Goal: Transaction & Acquisition: Purchase product/service

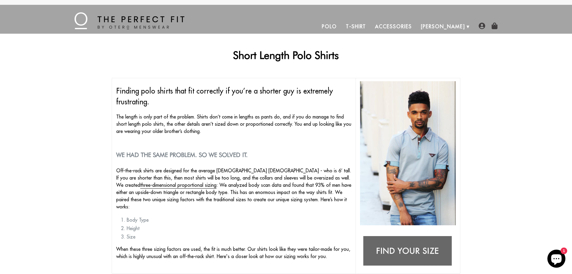
click at [425, 253] on img at bounding box center [408, 251] width 96 height 38
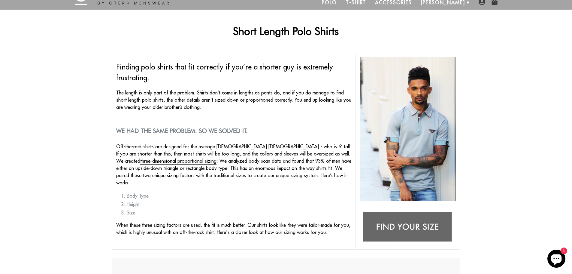
scroll to position [30, 0]
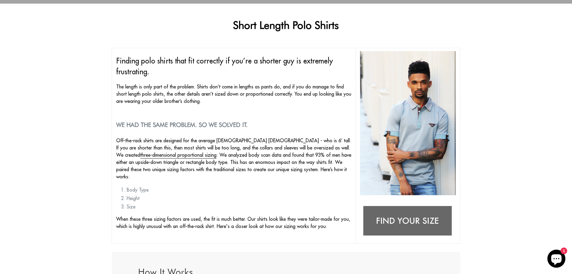
click at [133, 194] on li "Height" at bounding box center [239, 197] width 225 height 7
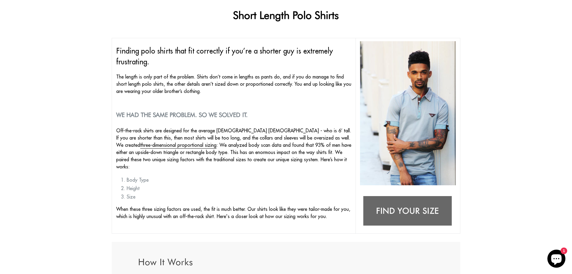
scroll to position [0, 0]
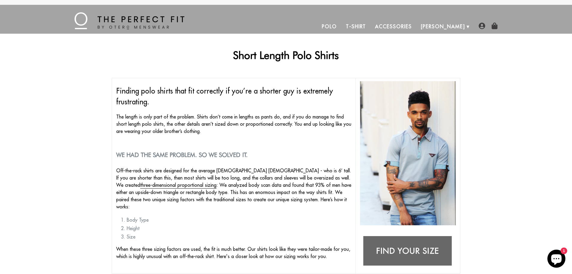
click at [341, 28] on link "Polo" at bounding box center [329, 26] width 24 height 14
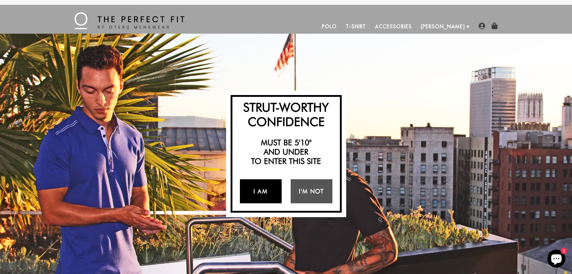
click at [264, 192] on link "I Am" at bounding box center [261, 191] width 42 height 24
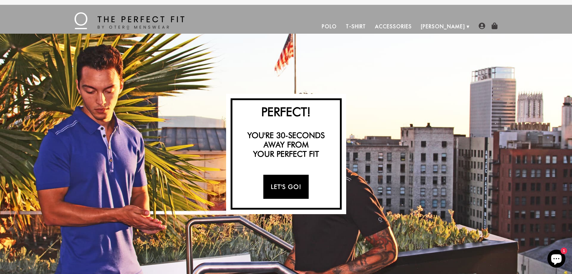
click at [290, 191] on link "Let's Go!" at bounding box center [285, 186] width 45 height 24
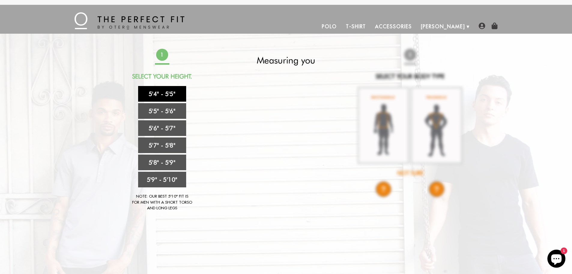
click at [176, 91] on link "5'4" - 5'5"" at bounding box center [162, 94] width 48 height 16
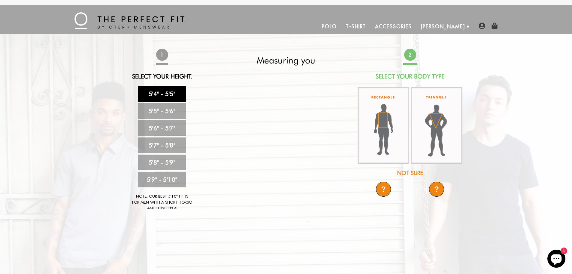
click at [404, 171] on div "Not Sure" at bounding box center [410, 173] width 106 height 8
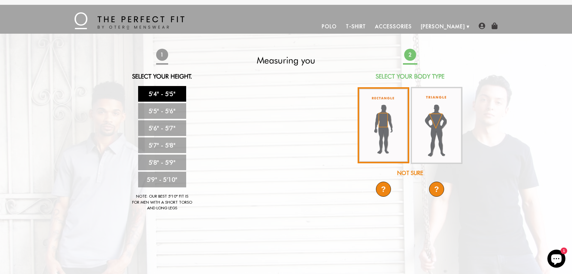
click at [389, 124] on img at bounding box center [384, 125] width 52 height 76
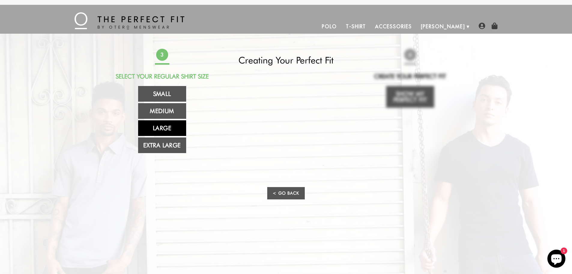
click at [172, 127] on link "Large" at bounding box center [162, 128] width 48 height 16
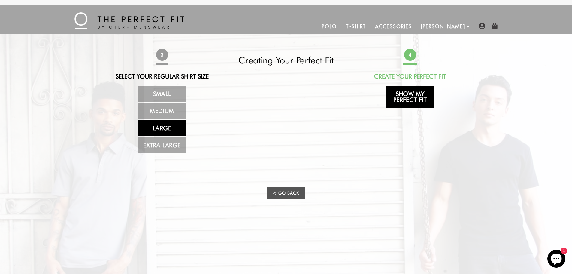
click at [407, 100] on link "Show My Perfect Fit" at bounding box center [410, 97] width 48 height 22
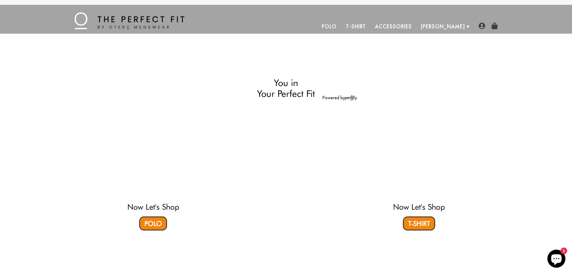
select select "L"
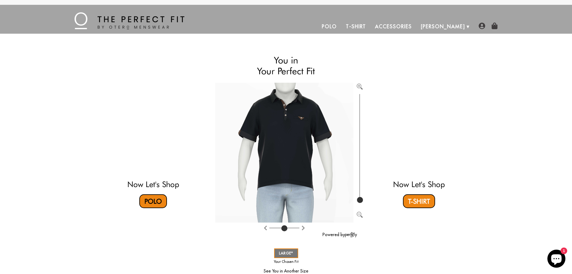
click at [156, 199] on link "Polo" at bounding box center [153, 201] width 28 height 14
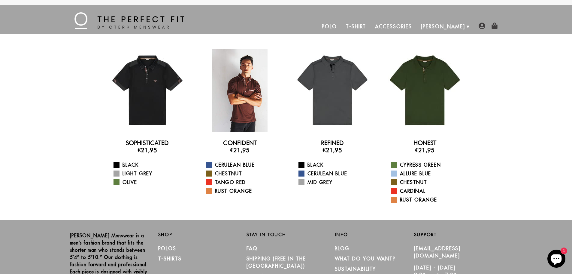
click at [243, 95] on div at bounding box center [239, 90] width 83 height 83
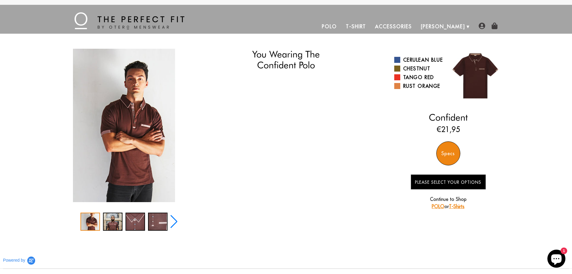
select select "L"
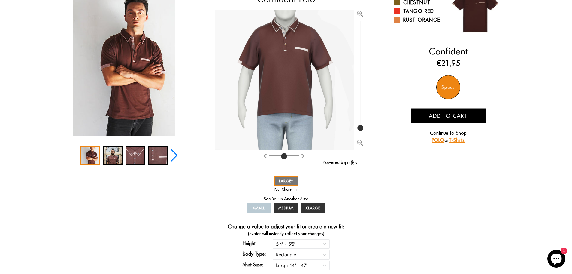
scroll to position [120, 0]
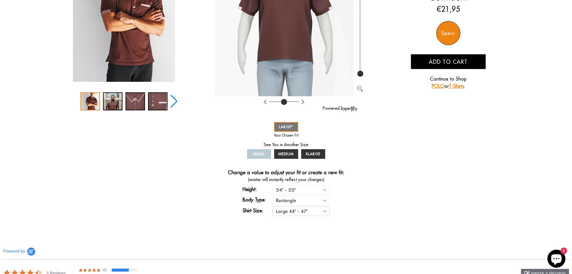
click at [311, 211] on select "Small 36" - 39" Medium 40" - 43" Large 44" - 47" Extra Large 48" - 50"" at bounding box center [301, 210] width 57 height 9
click at [385, 202] on div "You Wearing The Confident Polo You're only 3 questions away from your perfect f…" at bounding box center [286, 75] width 432 height 293
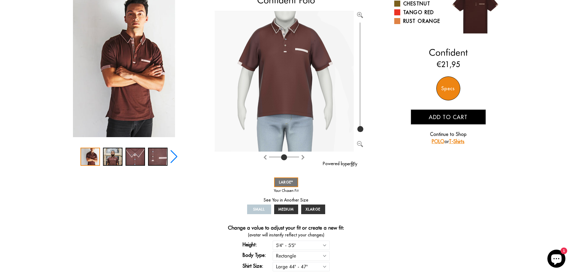
scroll to position [60, 0]
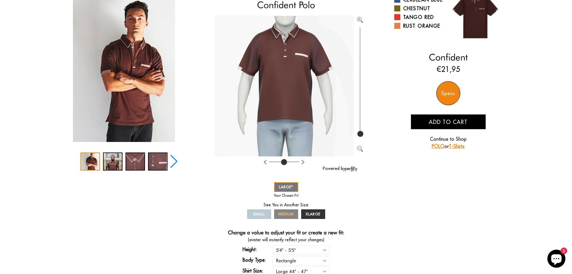
click at [289, 211] on link "MEDIUM" at bounding box center [286, 214] width 24 height 10
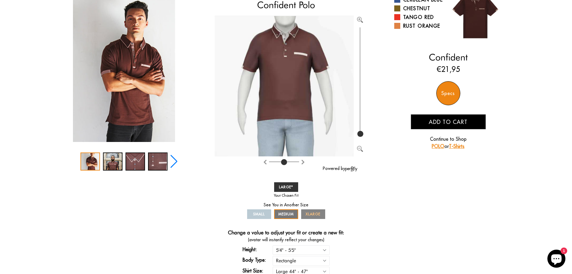
click at [309, 213] on span "XLARGE" at bounding box center [313, 213] width 15 height 5
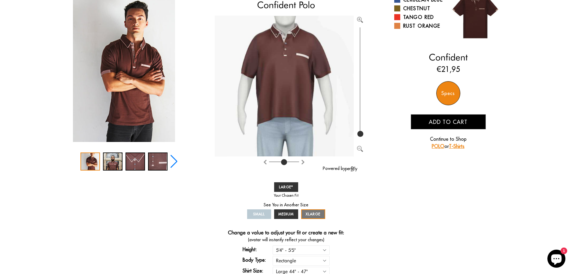
click at [262, 213] on span "SMALL" at bounding box center [259, 213] width 12 height 5
click at [282, 214] on span "MEDIUM" at bounding box center [286, 213] width 16 height 5
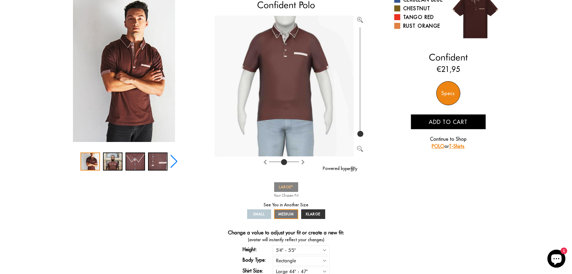
click at [293, 185] on link "LARGE" at bounding box center [286, 187] width 24 height 10
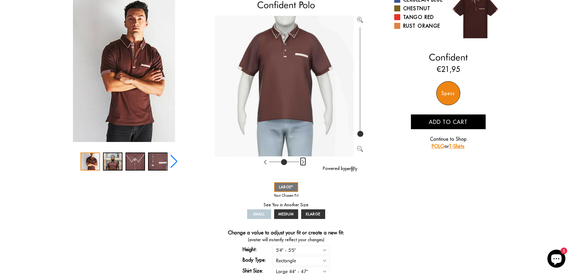
click at [304, 162] on img "Rotate counter clockwise" at bounding box center [303, 161] width 5 height 5
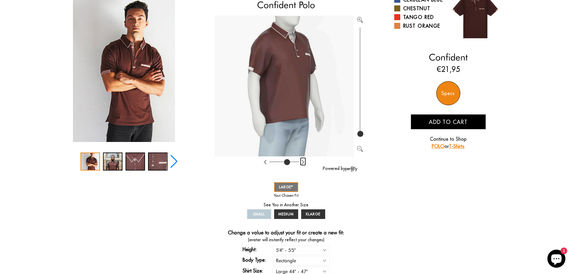
click at [304, 162] on img "Rotate counter clockwise" at bounding box center [303, 161] width 5 height 5
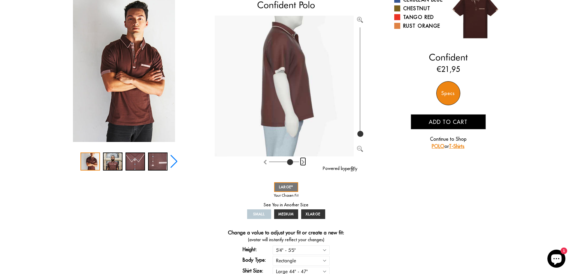
click at [304, 162] on img "Rotate counter clockwise" at bounding box center [303, 161] width 5 height 5
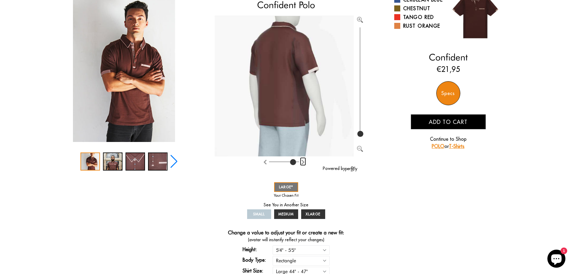
click at [304, 162] on img "Rotate counter clockwise" at bounding box center [303, 161] width 5 height 5
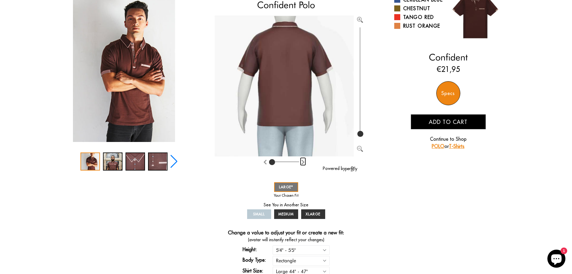
click at [304, 162] on img "Rotate counter clockwise" at bounding box center [303, 161] width 5 height 5
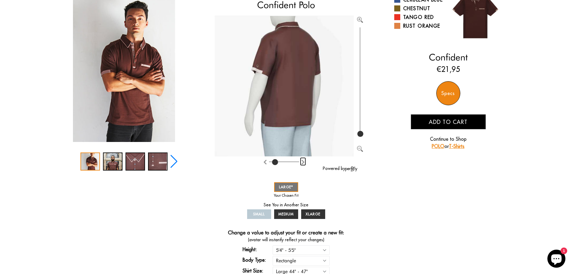
click at [304, 162] on img "Rotate counter clockwise" at bounding box center [303, 161] width 5 height 5
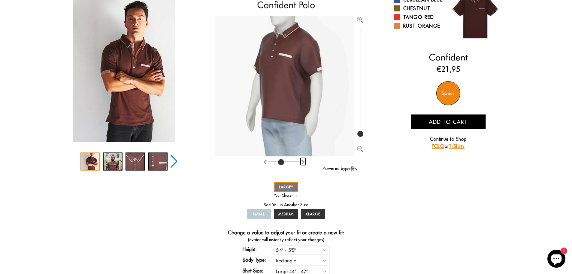
click at [304, 162] on img "Rotate counter clockwise" at bounding box center [303, 161] width 5 height 5
type input "4"
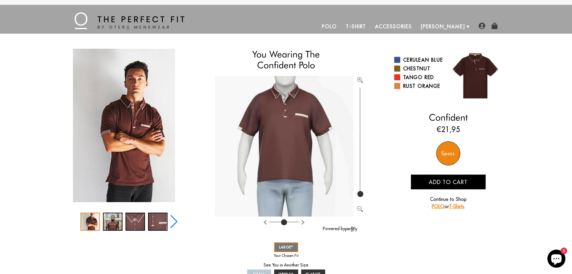
click at [341, 27] on link "Polo" at bounding box center [329, 26] width 24 height 14
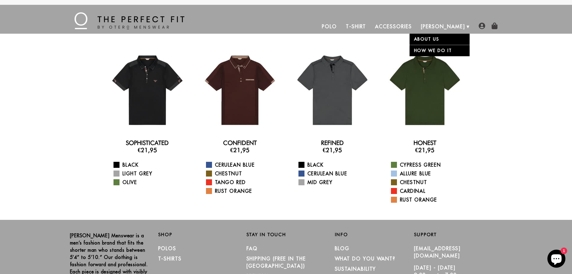
click at [444, 40] on link "About Us" at bounding box center [440, 39] width 60 height 11
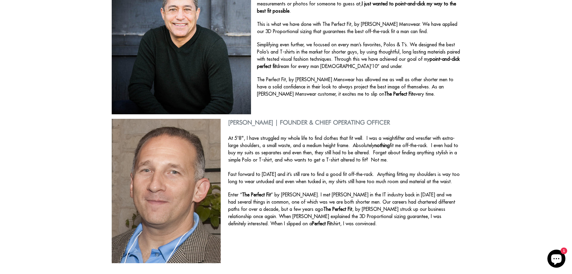
scroll to position [210, 0]
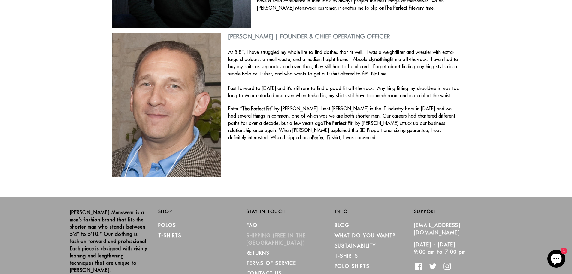
click at [302, 235] on link "SHIPPING (Free in the [GEOGRAPHIC_DATA])" at bounding box center [276, 238] width 59 height 13
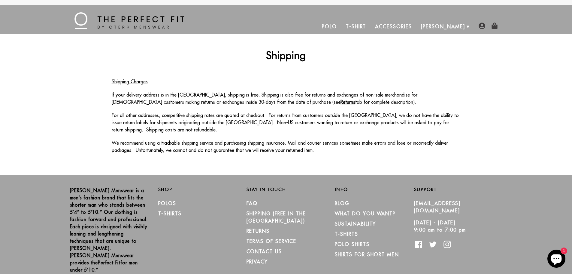
click at [341, 25] on link "Polo" at bounding box center [329, 26] width 24 height 14
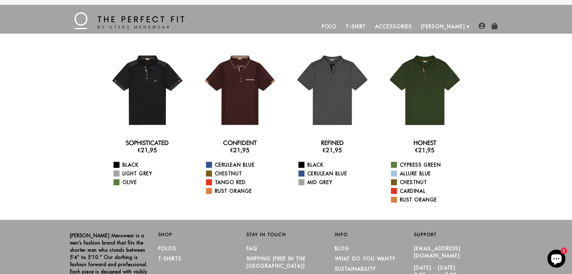
click at [78, 19] on img at bounding box center [129, 20] width 110 height 17
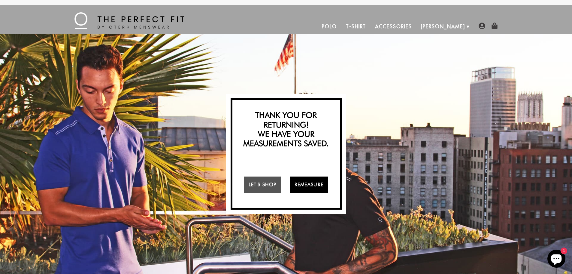
click at [307, 185] on link "Remeasure" at bounding box center [309, 184] width 38 height 16
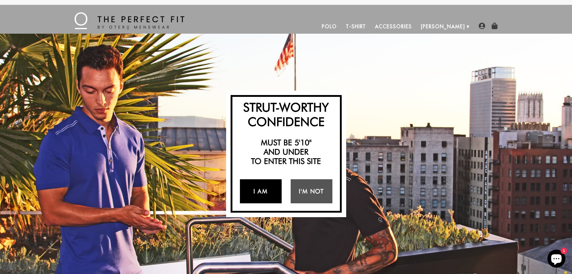
click at [262, 190] on link "I Am" at bounding box center [261, 191] width 42 height 24
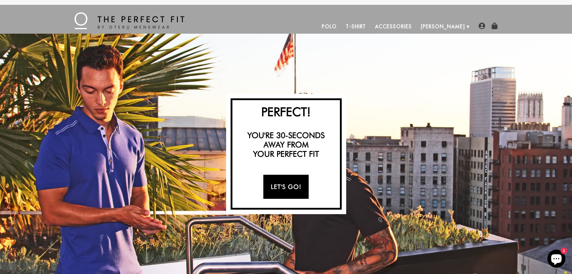
click at [290, 186] on link "Let's Go!" at bounding box center [285, 186] width 45 height 24
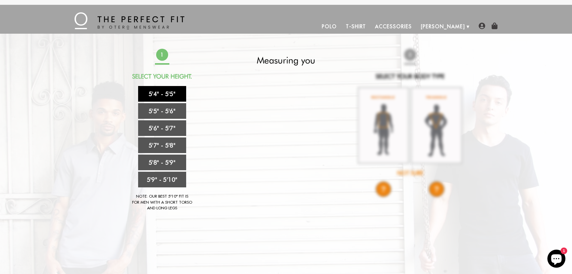
click at [174, 91] on link "5'4" - 5'5"" at bounding box center [162, 94] width 48 height 16
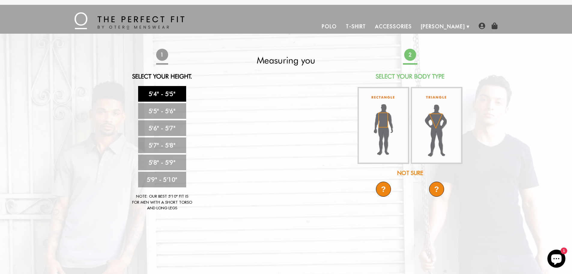
click at [400, 174] on div "Not Sure" at bounding box center [410, 173] width 106 height 8
click at [387, 190] on div "?" at bounding box center [383, 188] width 15 height 15
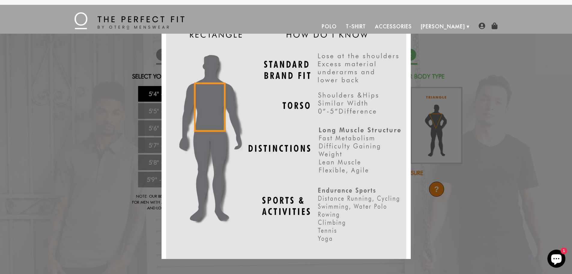
click at [504, 159] on div "X" at bounding box center [286, 137] width 572 height 274
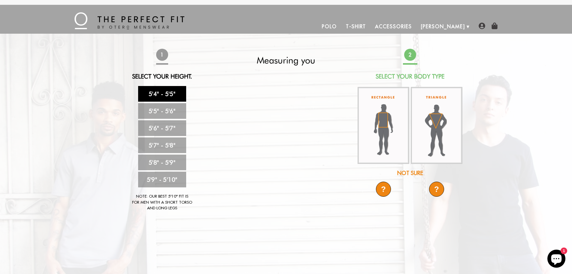
click at [440, 189] on div "?" at bounding box center [436, 188] width 15 height 15
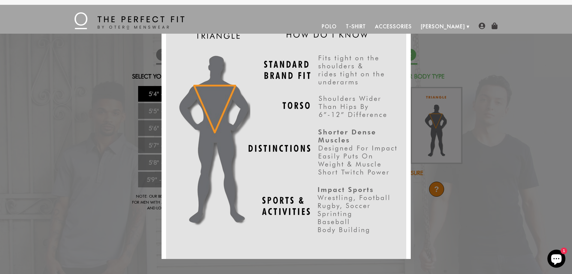
click at [509, 134] on div "X" at bounding box center [286, 137] width 572 height 274
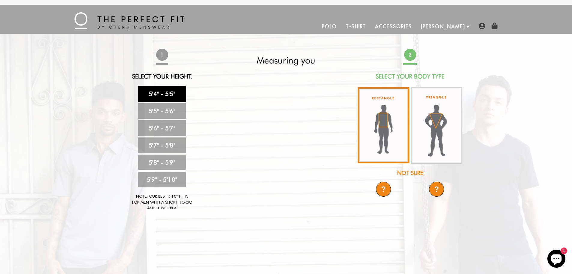
click at [392, 127] on img at bounding box center [384, 125] width 52 height 76
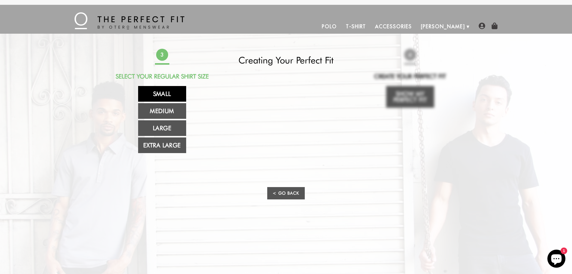
click at [160, 87] on link "Small" at bounding box center [162, 94] width 48 height 16
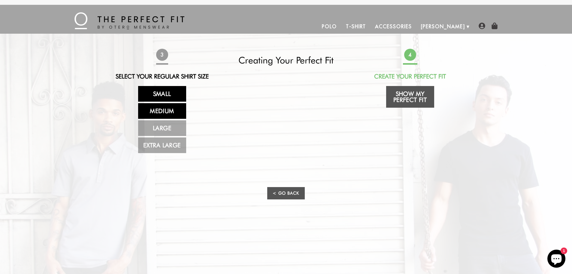
click at [180, 112] on link "Medium" at bounding box center [162, 111] width 48 height 16
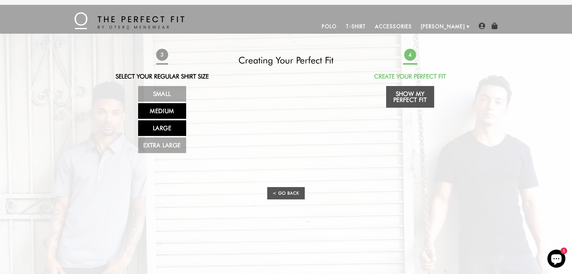
click at [179, 128] on link "Large" at bounding box center [162, 128] width 48 height 16
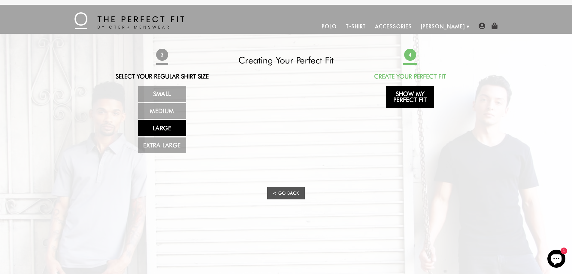
click at [409, 104] on link "Show My Perfect Fit" at bounding box center [410, 97] width 48 height 22
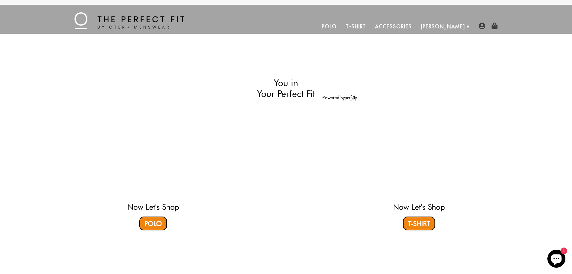
select select "L"
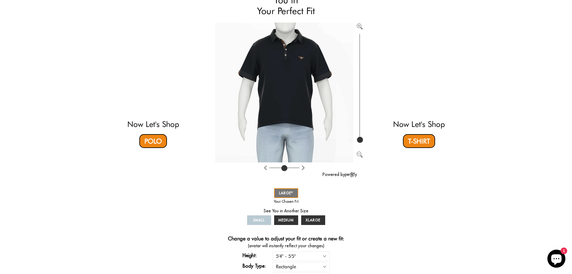
scroll to position [90, 0]
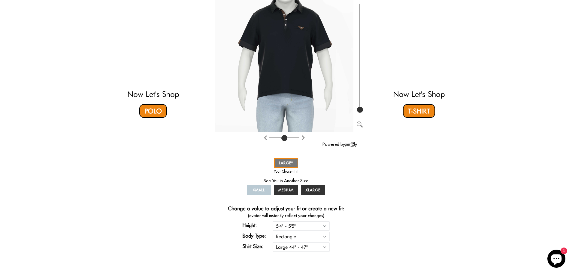
click at [552, 259] on icon "Chat window" at bounding box center [556, 259] width 11 height 11
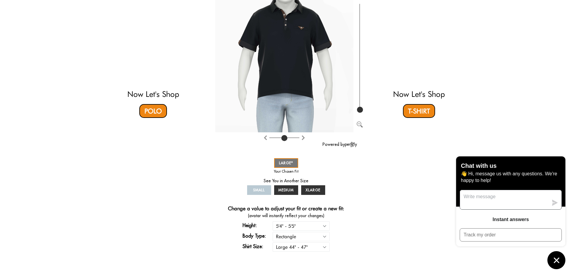
click at [507, 201] on textarea "Message us" at bounding box center [504, 199] width 88 height 19
drag, startPoint x: 502, startPoint y: 198, endPoint x: 496, endPoint y: 201, distance: 6.7
click at [496, 201] on textarea "what is the mesurmnet of the large in therms of" at bounding box center [504, 199] width 88 height 19
type textarea "what is the measurement of the large in terms of chest and belly"
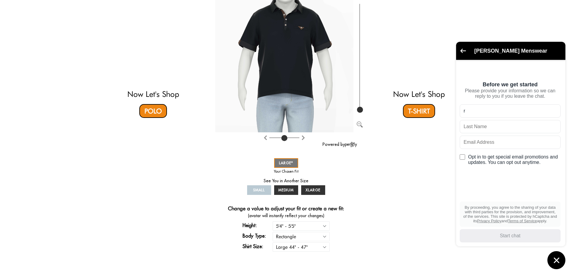
type input "r"
type input "t"
click at [503, 148] on input "text" at bounding box center [510, 141] width 101 height 13
type input "r"
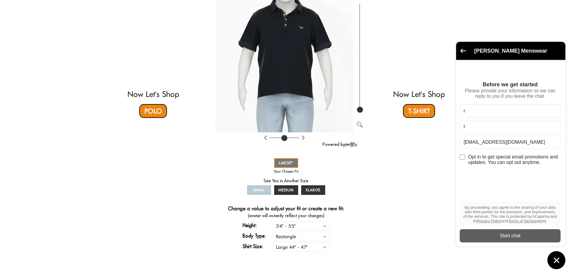
type input "t.raphael_1992@hotmail.com"
click at [499, 241] on div "submit" at bounding box center [510, 235] width 101 height 13
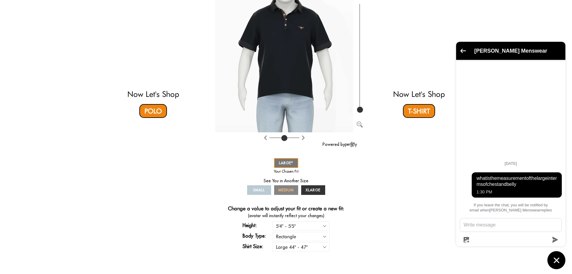
click at [288, 190] on span "MEDIUM" at bounding box center [286, 189] width 16 height 5
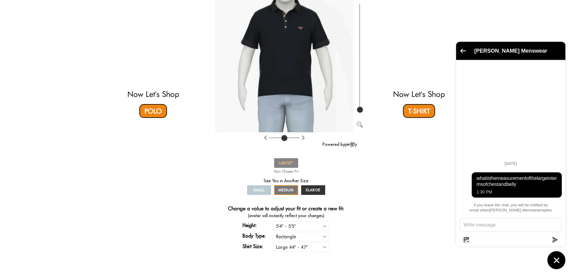
click at [290, 163] on span "LARGE" at bounding box center [286, 162] width 14 height 5
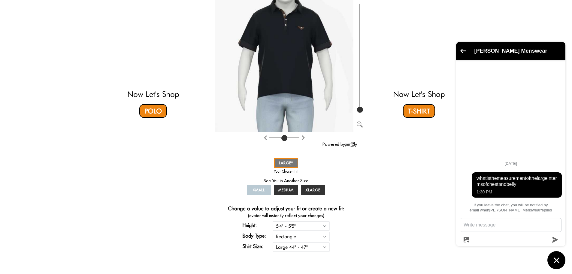
click at [265, 190] on link "SMALL" at bounding box center [259, 190] width 24 height 10
click at [307, 190] on span "XLARGE" at bounding box center [313, 189] width 15 height 5
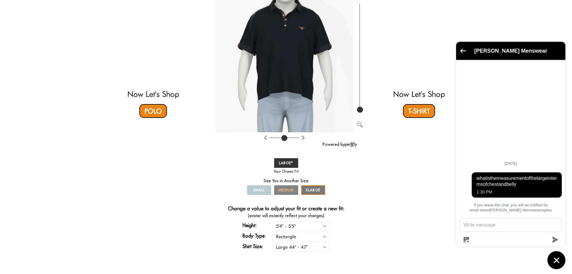
click at [292, 190] on span "MEDIUM" at bounding box center [286, 189] width 16 height 5
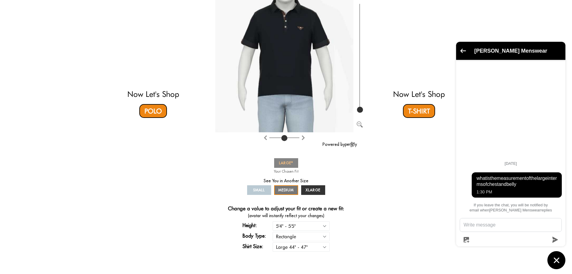
click at [286, 165] on link "LARGE" at bounding box center [286, 163] width 24 height 10
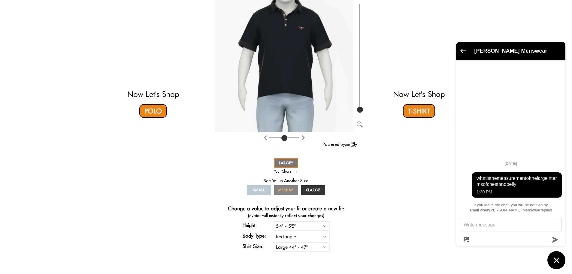
click at [286, 189] on span "MEDIUM" at bounding box center [286, 189] width 16 height 5
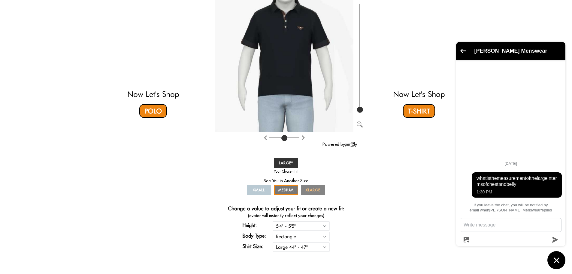
click at [322, 186] on link "XLARGE" at bounding box center [313, 190] width 24 height 10
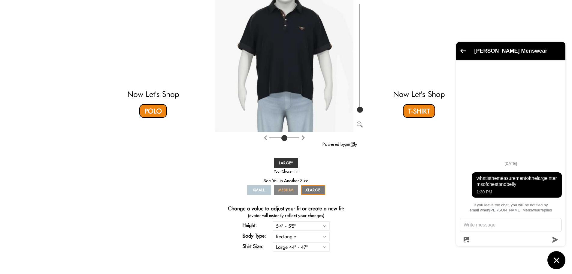
click at [293, 189] on span "MEDIUM" at bounding box center [286, 189] width 16 height 5
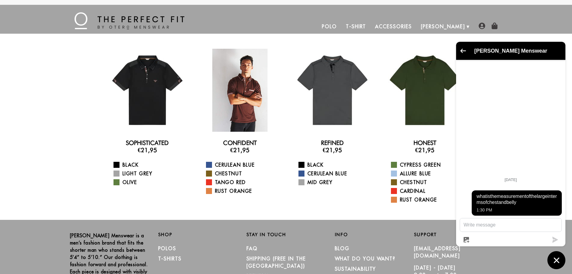
click at [240, 94] on div at bounding box center [239, 90] width 83 height 83
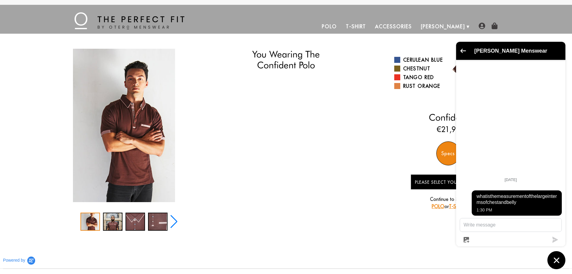
click at [148, 128] on img "1 / 5" at bounding box center [124, 125] width 102 height 153
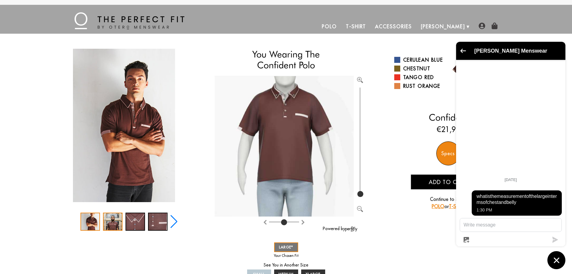
click at [115, 218] on div "2 / 5" at bounding box center [113, 221] width 20 height 18
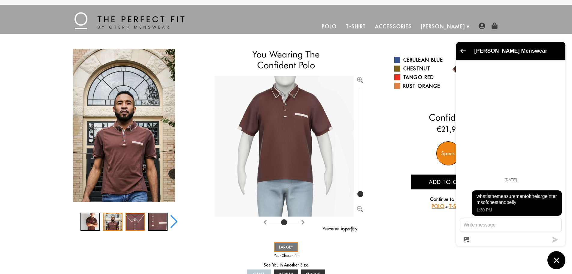
click at [133, 219] on div "3 / 5" at bounding box center [136, 221] width 20 height 18
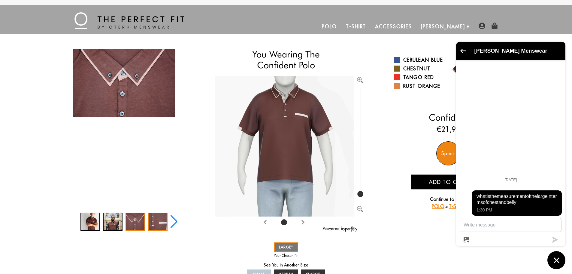
click at [156, 220] on div "4 / 5" at bounding box center [158, 221] width 20 height 18
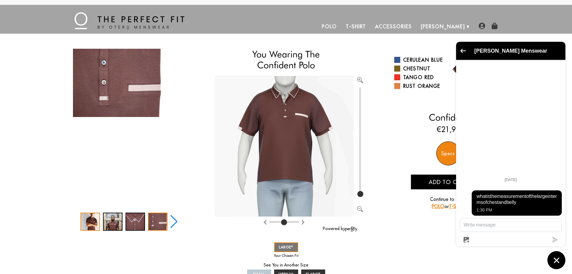
click at [91, 219] on div "1 / 5" at bounding box center [90, 221] width 20 height 18
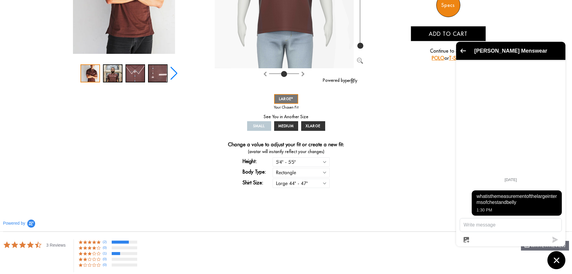
scroll to position [150, 0]
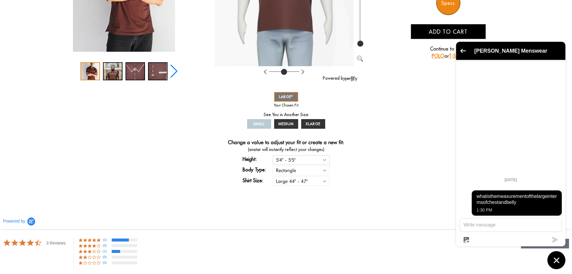
click at [319, 159] on select "5'4" - 5'5" 5'5" - 5'6" 5'6" - 5'7" 5'7" - 5'8" 5'8" - 5'9" 5'9" - 5'10"" at bounding box center [301, 159] width 57 height 9
click at [359, 164] on div "You Wearing The Confident Polo You're only 3 questions away from your perfect f…" at bounding box center [286, 45] width 432 height 293
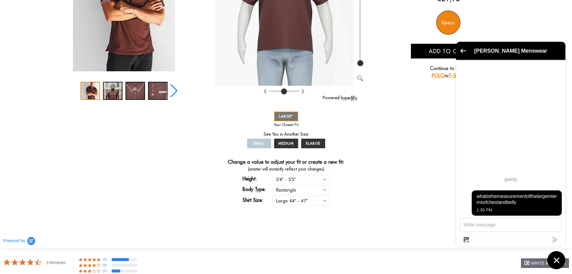
scroll to position [120, 0]
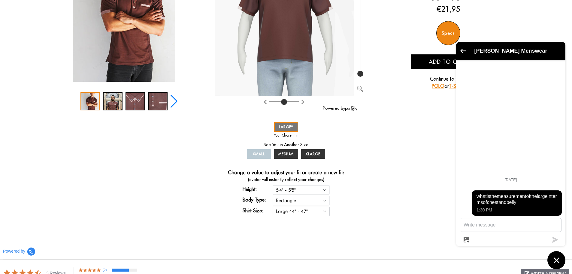
click at [322, 212] on select "Small 36" - 39" Medium 40" - 43" Large 44" - 47" Extra Large 48" - 50"" at bounding box center [301, 210] width 57 height 9
select select "M"
click at [273, 206] on select "Small 36" - 39" Medium 40" - 43" Large 44" - 47" Extra Large 48" - 50"" at bounding box center [301, 210] width 57 height 9
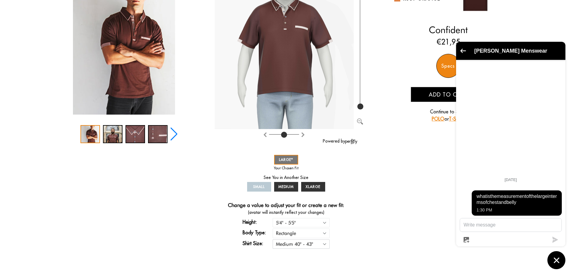
scroll to position [30, 0]
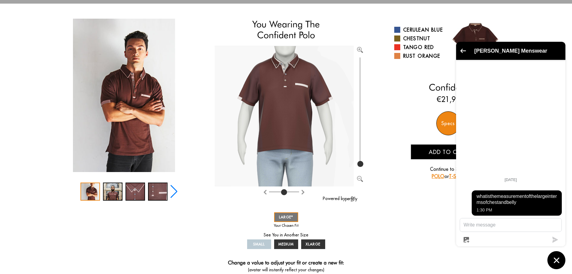
select select "M"
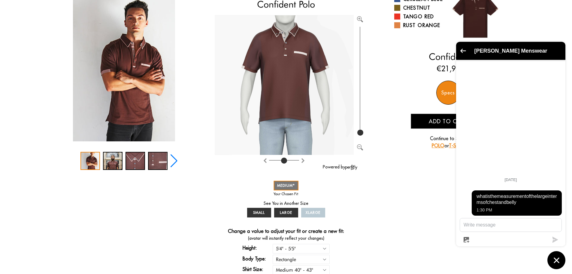
scroll to position [60, 0]
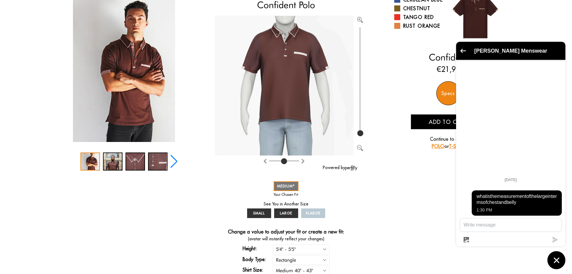
click at [550, 25] on div "You Wearing The Confident Polo You're only 3 questions away from your perfect f…" at bounding box center [286, 135] width 572 height 292
click at [448, 92] on div "Specs" at bounding box center [448, 93] width 24 height 24
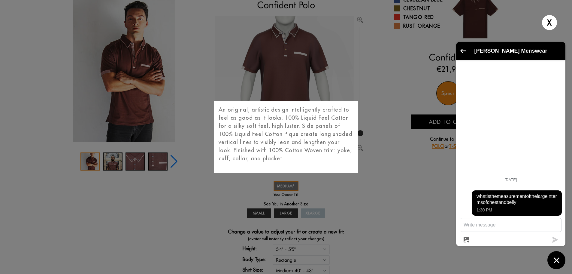
click at [392, 188] on div "X An original, artistic design intelligently crafted to feel as good as it look…" at bounding box center [286, 137] width 572 height 274
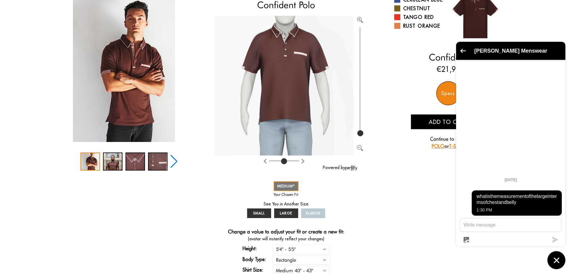
click at [555, 259] on icon "Chat window" at bounding box center [556, 259] width 5 height 5
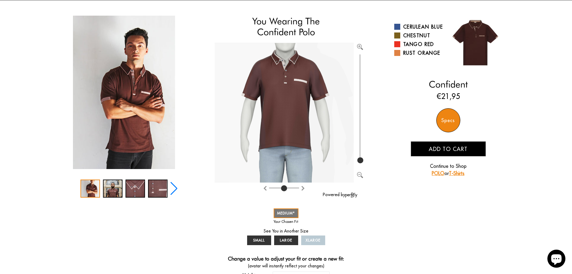
scroll to position [0, 0]
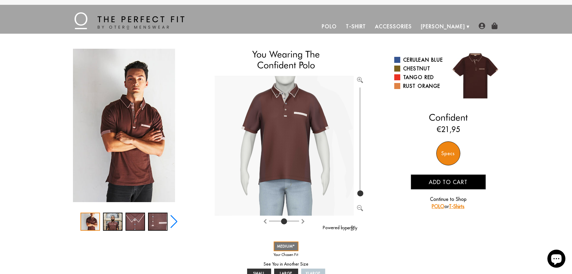
click at [460, 179] on span "Add to cart" at bounding box center [448, 181] width 39 height 7
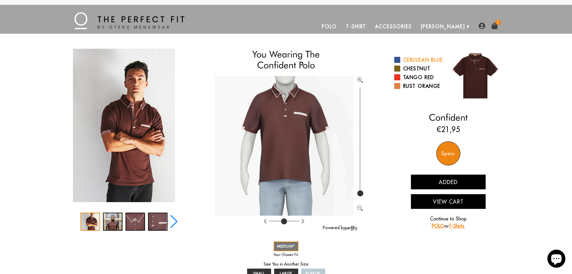
click at [397, 63] on span at bounding box center [397, 60] width 6 height 6
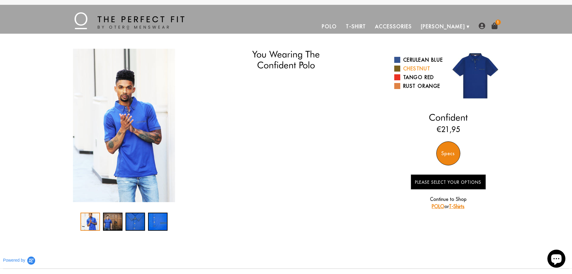
select select "M"
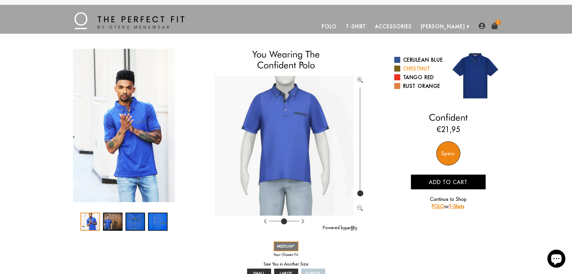
click at [399, 71] on span at bounding box center [397, 68] width 6 height 6
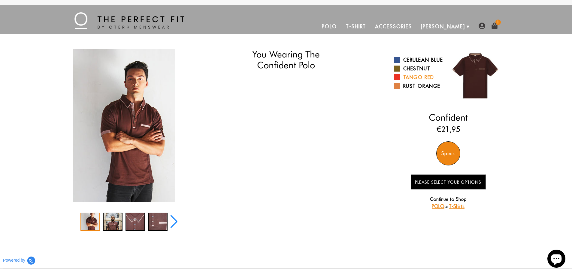
select select "M"
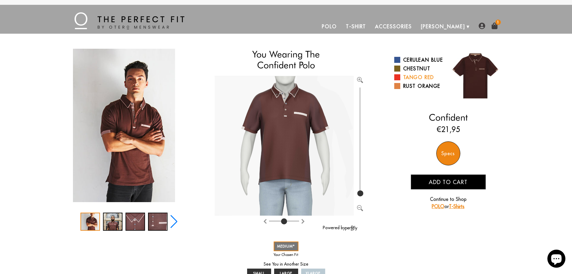
click at [399, 80] on span at bounding box center [397, 77] width 6 height 6
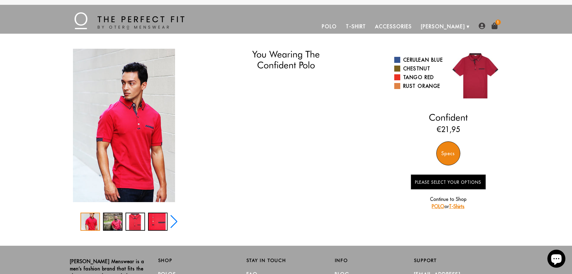
select select "M"
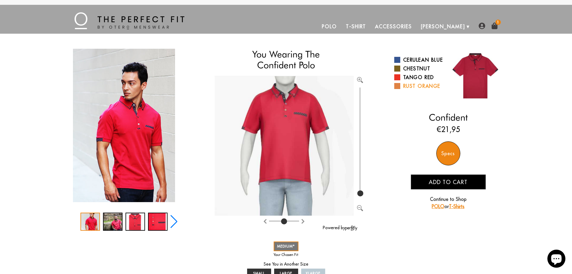
click at [398, 89] on span at bounding box center [397, 86] width 6 height 6
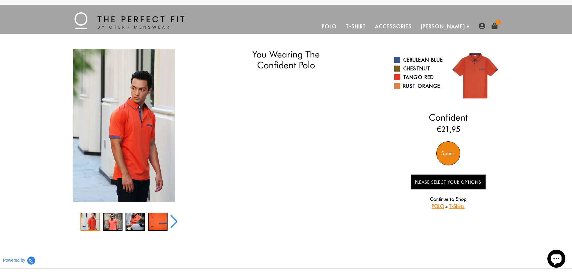
select select "M"
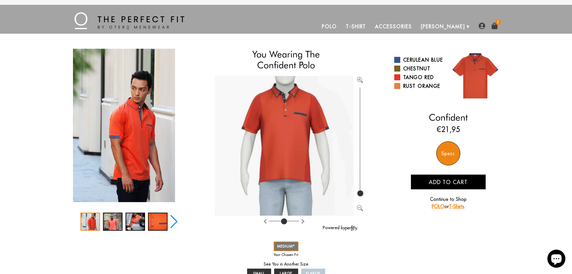
click at [341, 27] on link "Polo" at bounding box center [329, 26] width 24 height 14
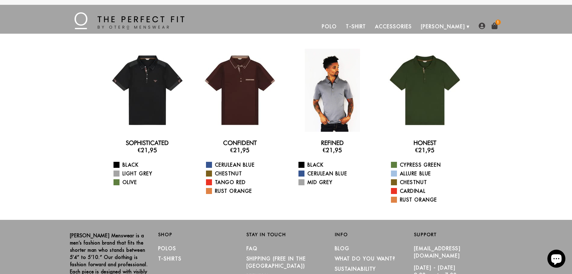
click at [329, 98] on div at bounding box center [332, 90] width 83 height 83
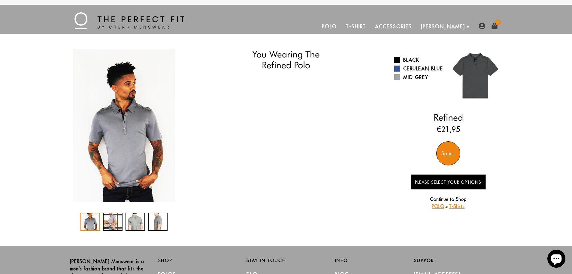
select select "M"
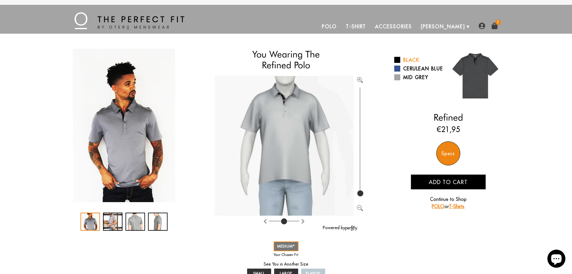
click at [398, 59] on span at bounding box center [397, 60] width 6 height 6
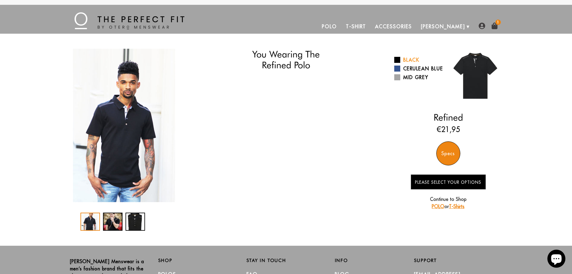
select select "M"
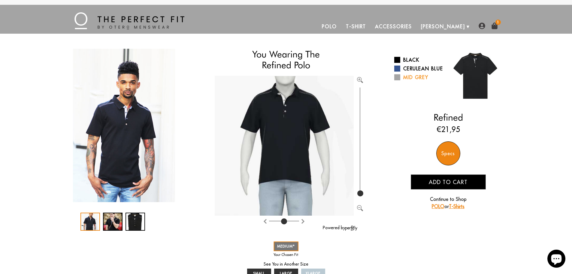
click at [400, 80] on span at bounding box center [397, 77] width 6 height 6
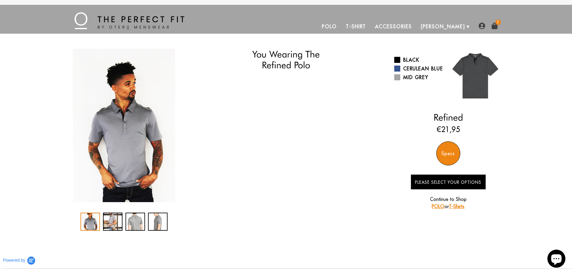
select select "M"
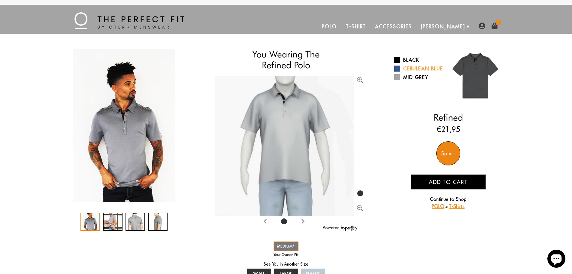
click at [400, 70] on span at bounding box center [397, 68] width 6 height 6
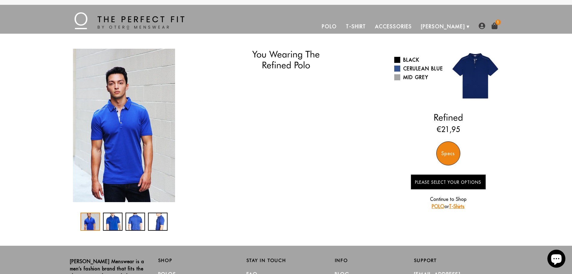
select select "M"
